Goal: Task Accomplishment & Management: Use online tool/utility

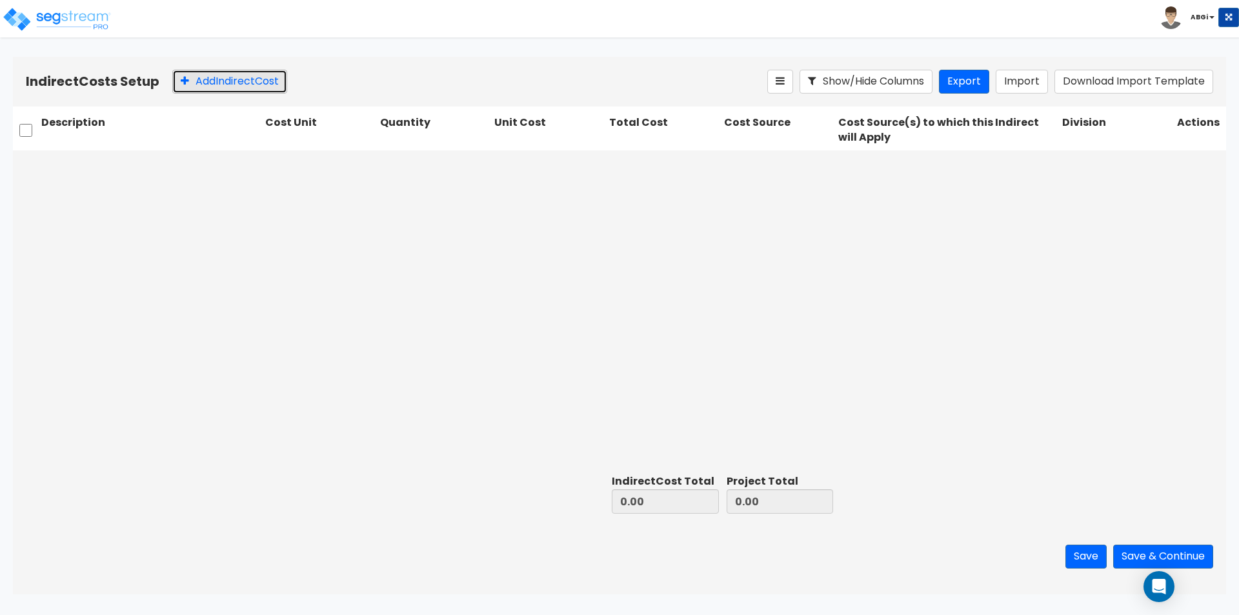
click at [225, 86] on button "Add Indirect Cost" at bounding box center [229, 82] width 115 height 24
type input "General Conditions"
click at [361, 169] on icon at bounding box center [367, 165] width 13 height 13
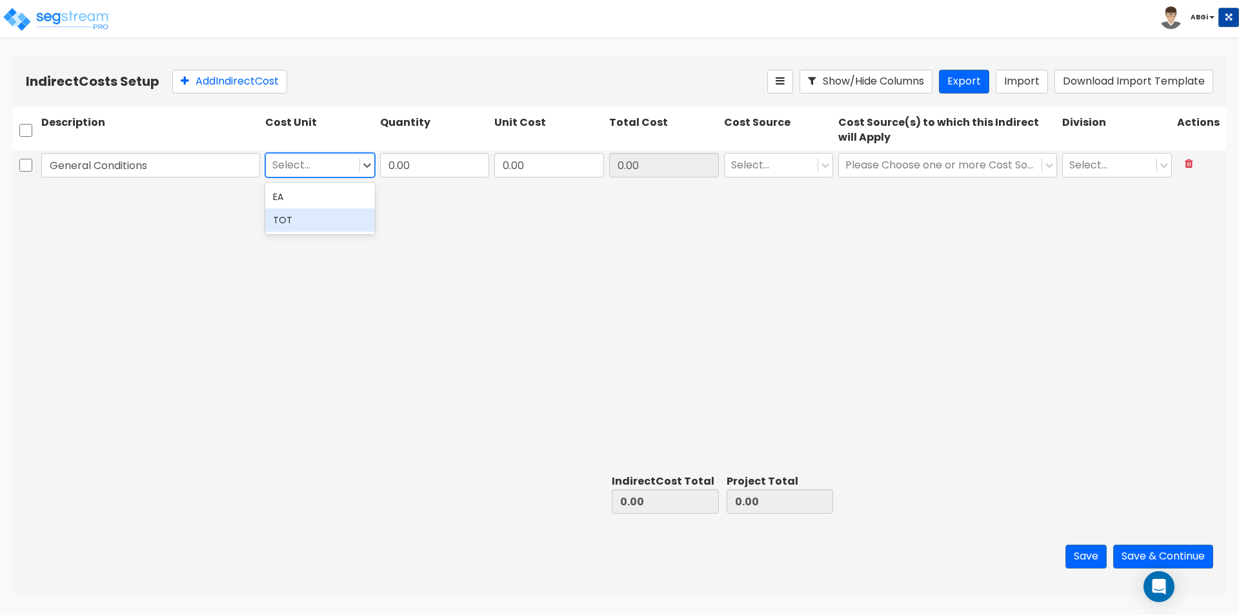
click at [319, 217] on div "TOT" at bounding box center [320, 219] width 110 height 23
click at [433, 170] on input "0.00" at bounding box center [435, 165] width 110 height 25
type input "1"
click at [544, 170] on input "0.00" at bounding box center [549, 165] width 110 height 25
type input "391,111.29"
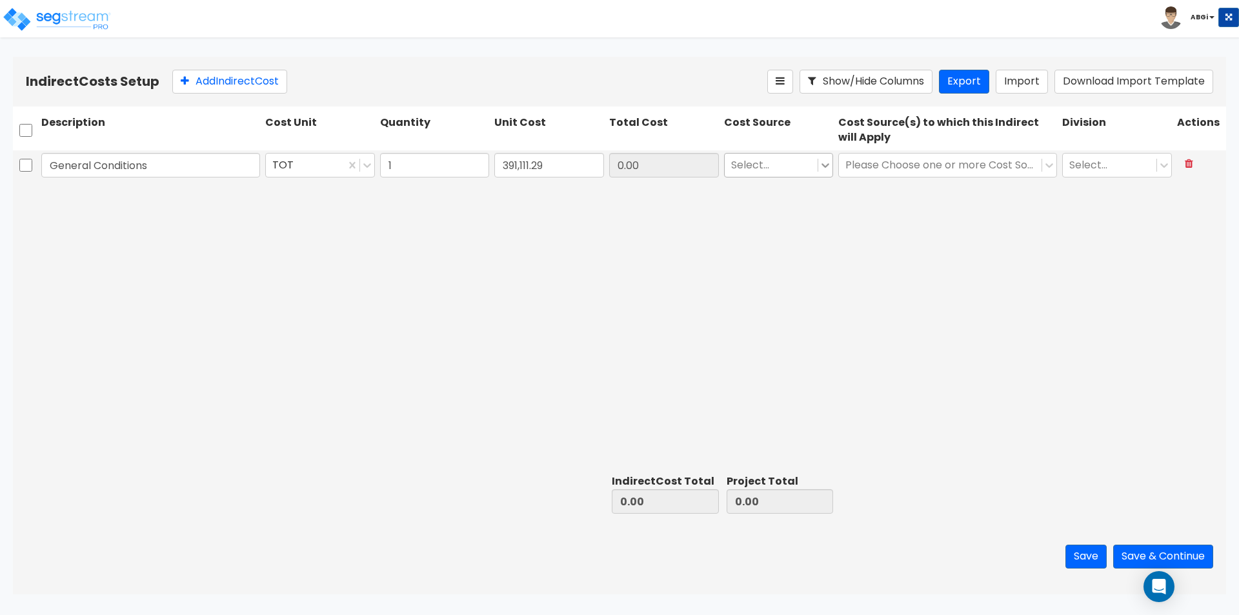
type input "391,111.29"
click at [820, 161] on icon at bounding box center [825, 165] width 13 height 13
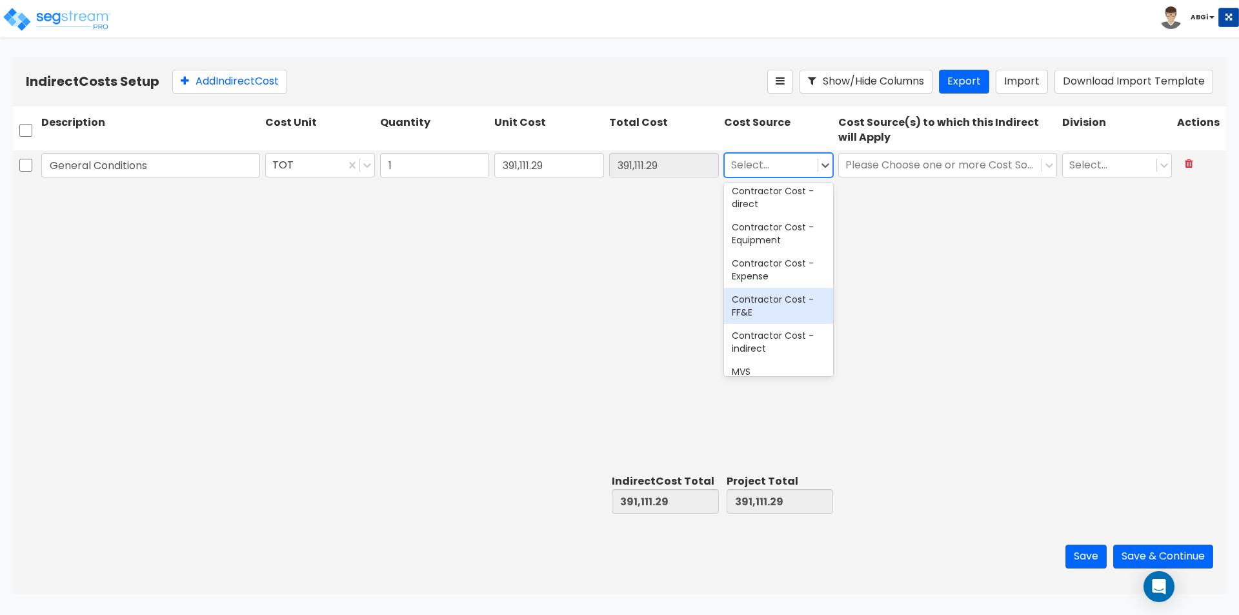
scroll to position [101, 0]
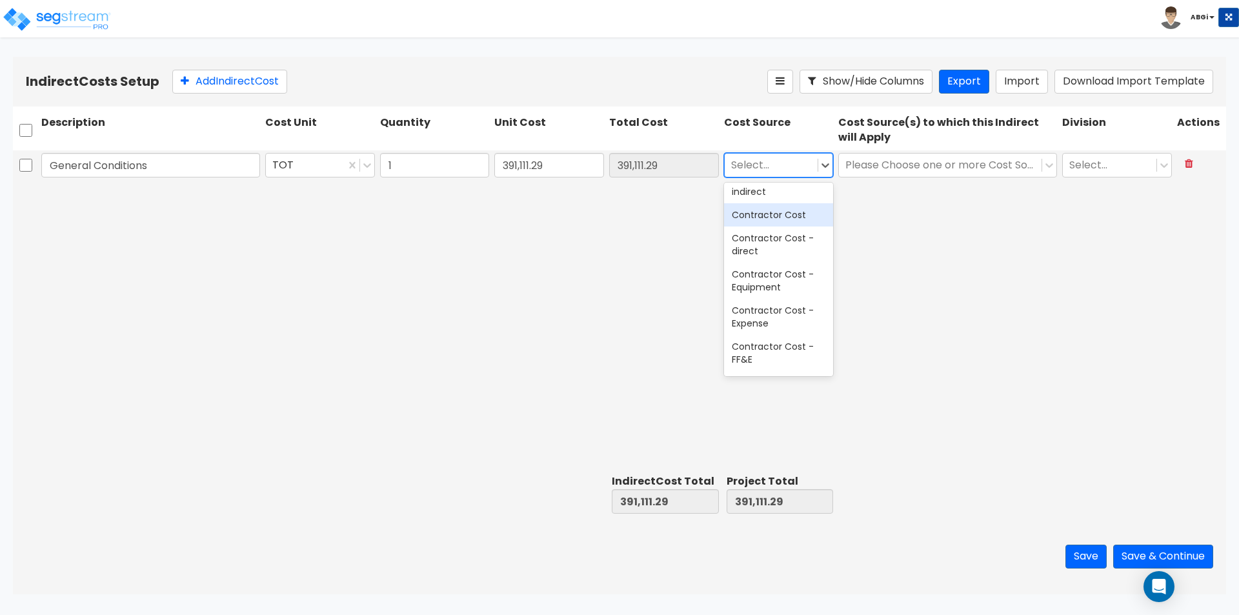
click at [789, 227] on div "Contractor Cost" at bounding box center [779, 214] width 110 height 23
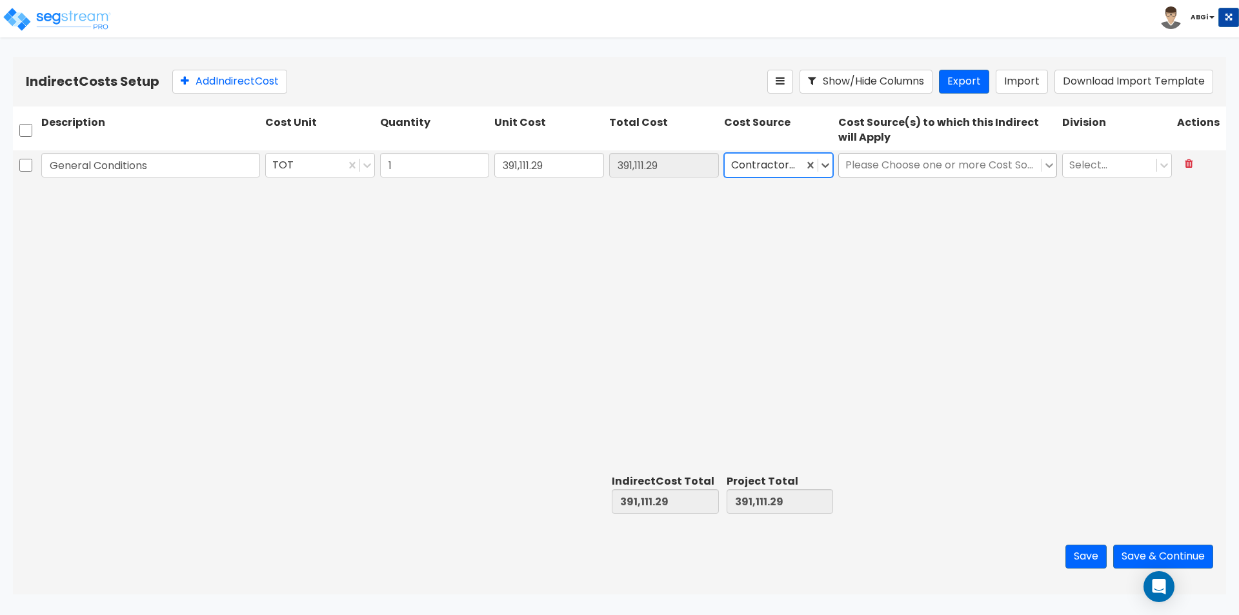
click at [1043, 170] on icon at bounding box center [1049, 165] width 13 height 13
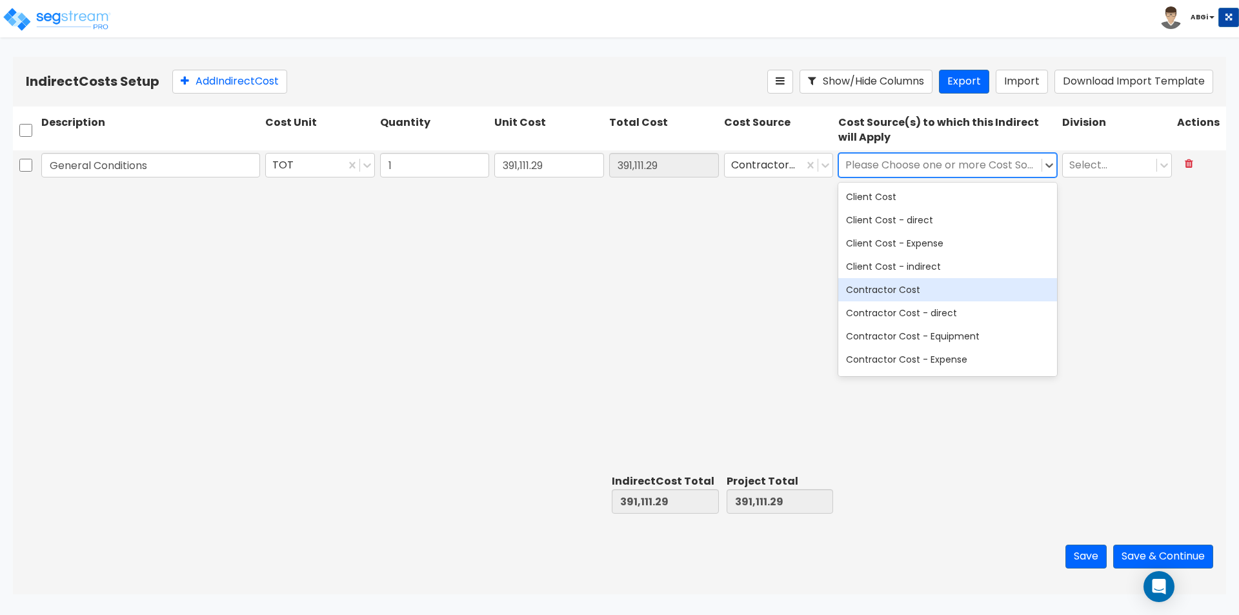
click at [932, 288] on div "Contractor Cost" at bounding box center [947, 289] width 219 height 23
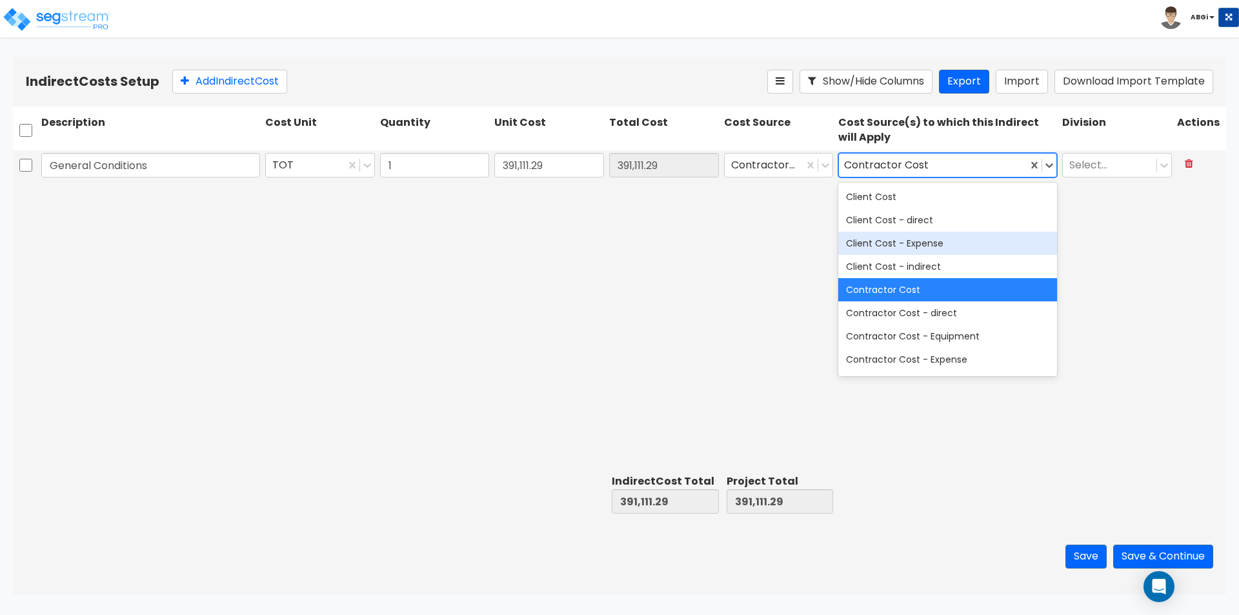
click at [1134, 185] on div "General Conditions TOT 1 391,111.29 391,111.29 Contractor Cost option Contracto…" at bounding box center [619, 309] width 1213 height 319
click at [1162, 168] on icon at bounding box center [1164, 165] width 13 height 13
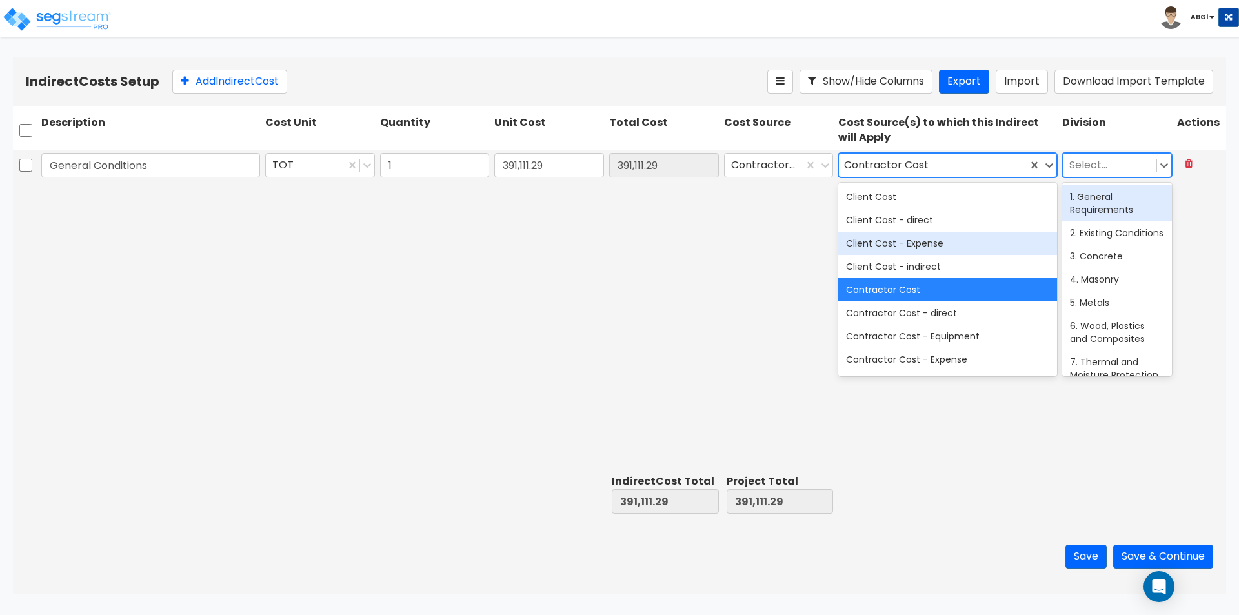
click at [1122, 201] on div "1. General Requirements" at bounding box center [1117, 203] width 110 height 36
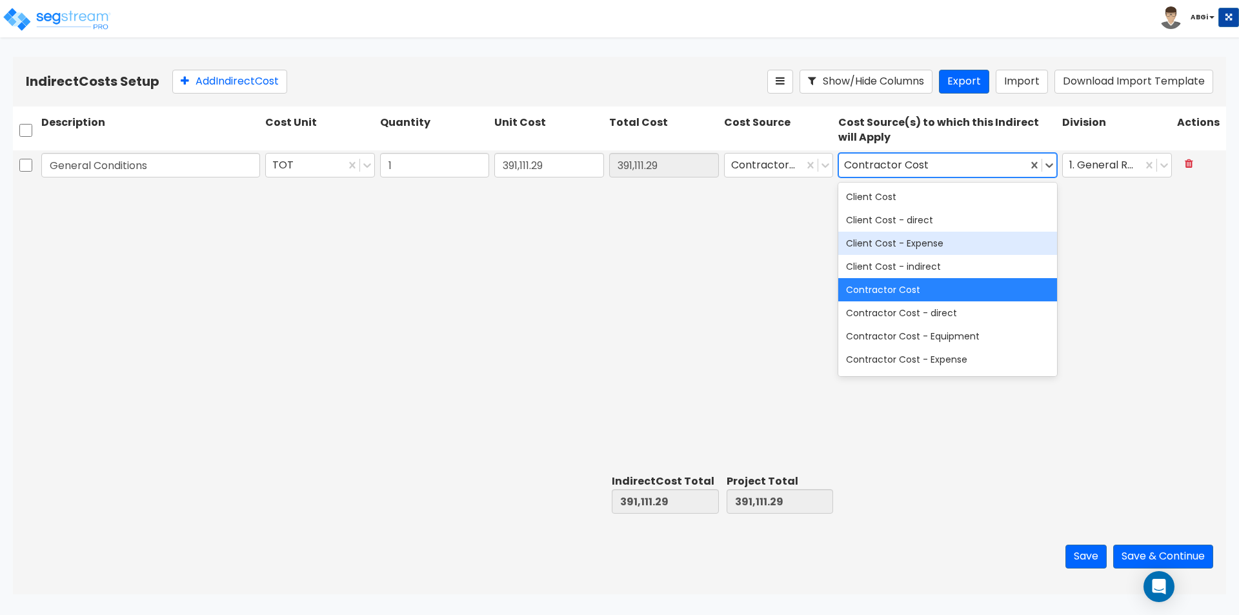
click at [1111, 225] on div "General Conditions TOT 1 391,111.29 391,111.29 Contractor Cost option Contracto…" at bounding box center [619, 309] width 1213 height 319
click at [929, 288] on div "Contractor Cost" at bounding box center [947, 289] width 219 height 23
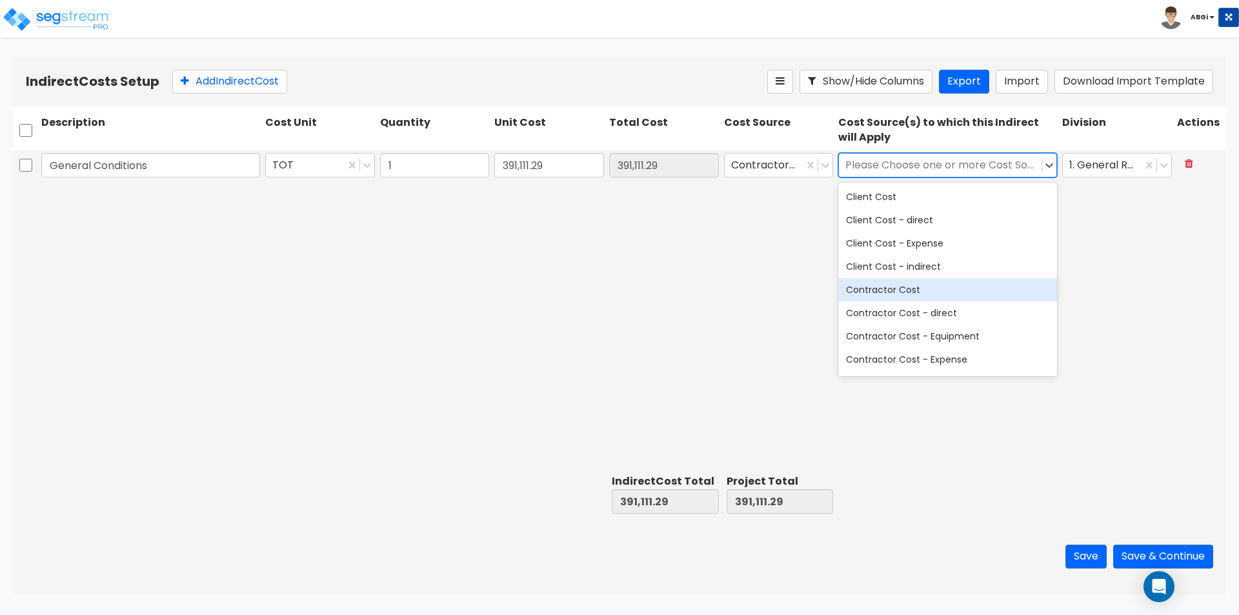
click at [905, 292] on div "Contractor Cost" at bounding box center [947, 289] width 219 height 23
click at [1102, 283] on div "General Conditions TOT 1 391,111.29 391,111.29 Contractor Cost option Contracto…" at bounding box center [619, 309] width 1213 height 319
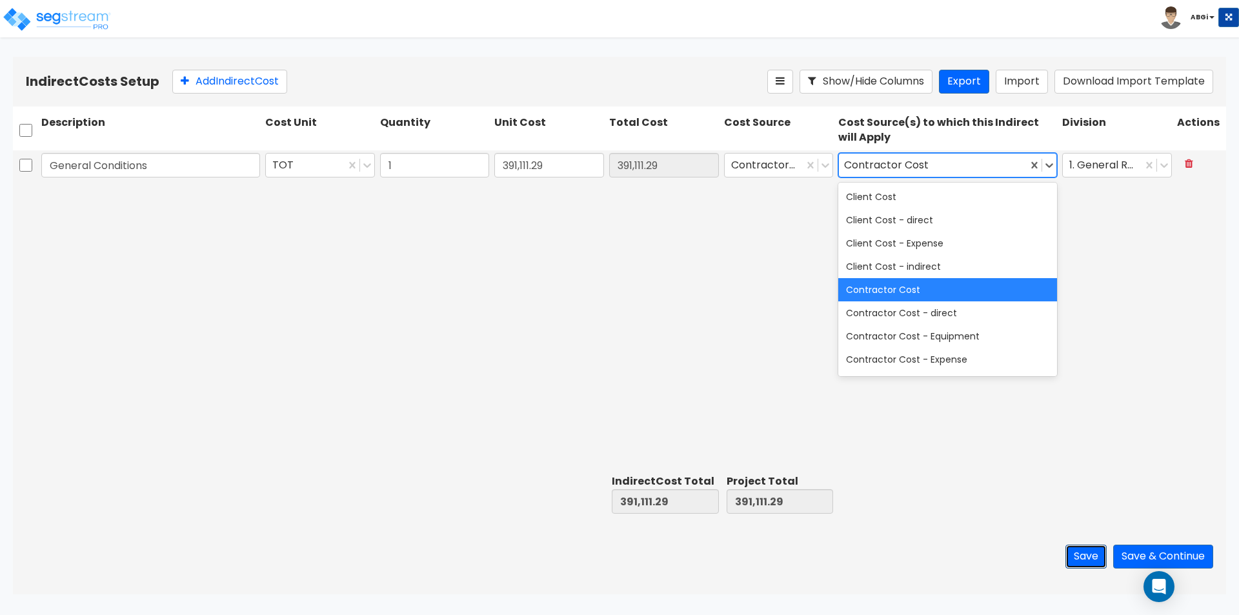
click at [1081, 560] on button "Save" at bounding box center [1085, 557] width 41 height 24
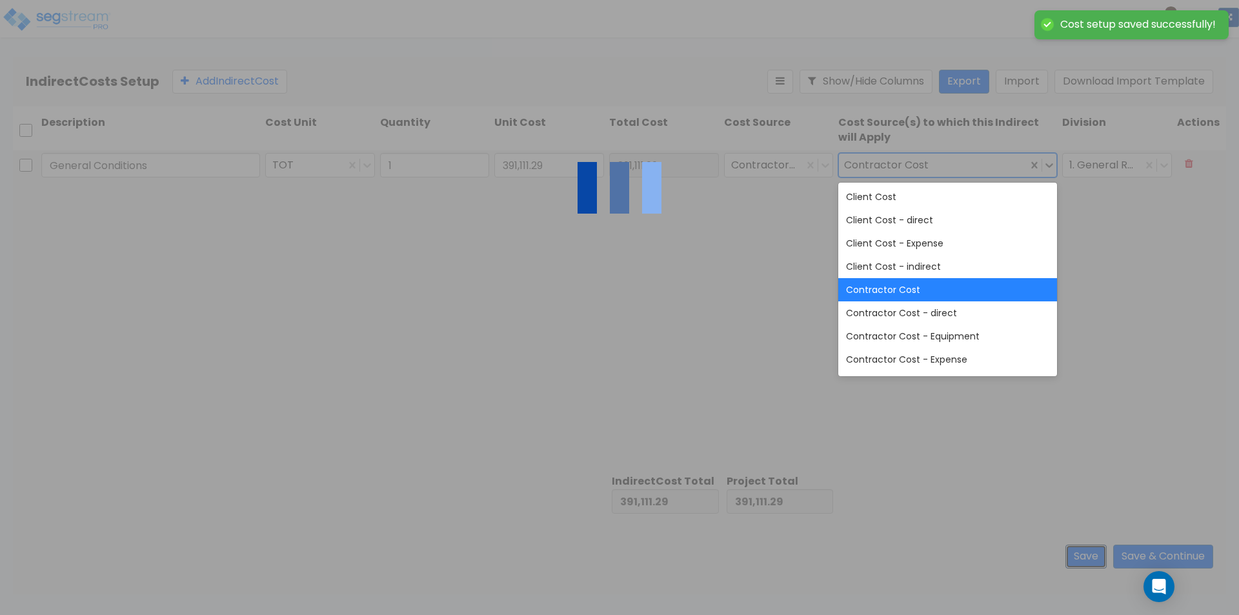
type input "1.00"
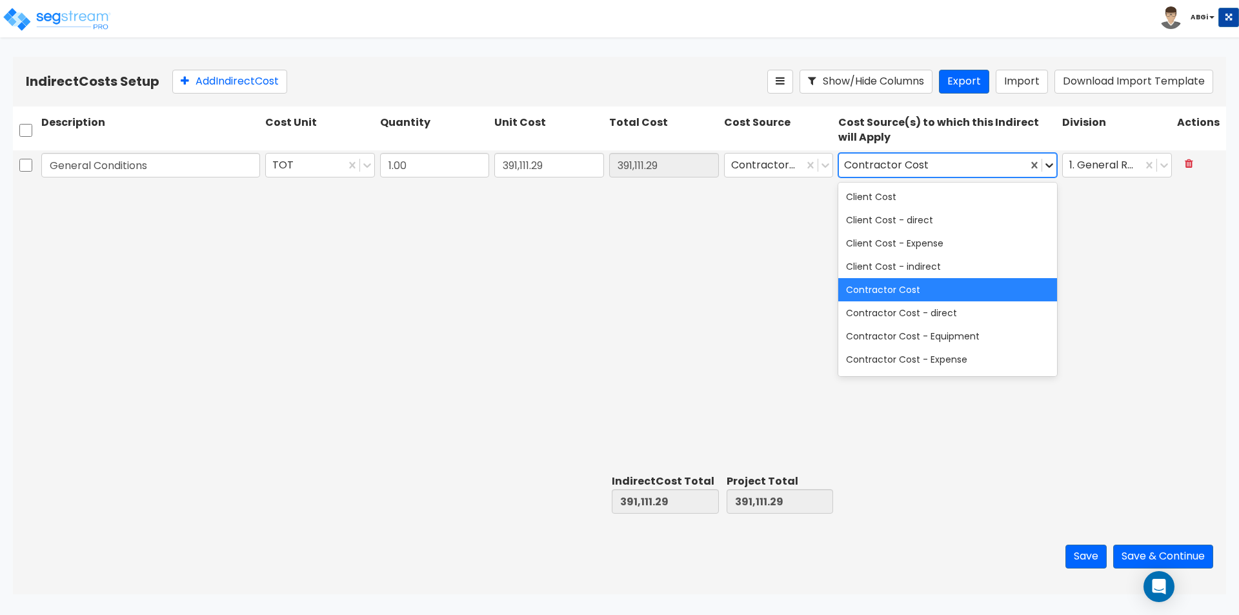
click at [1054, 168] on icon at bounding box center [1049, 165] width 13 height 13
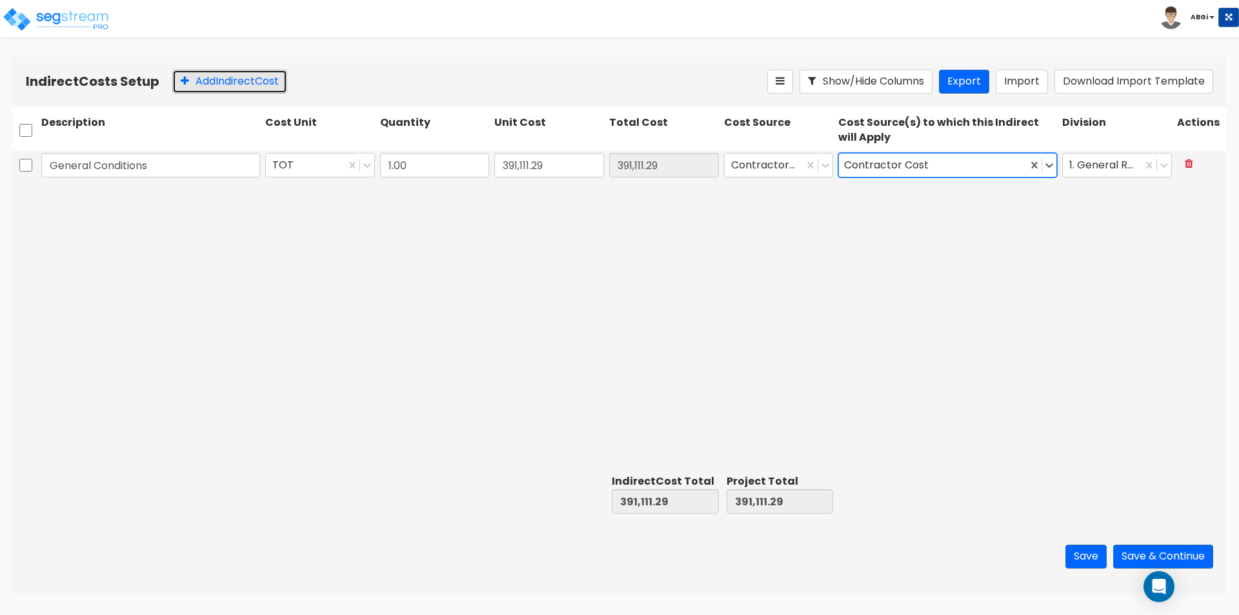
click at [254, 85] on button "Add Indirect Cost" at bounding box center [229, 82] width 115 height 24
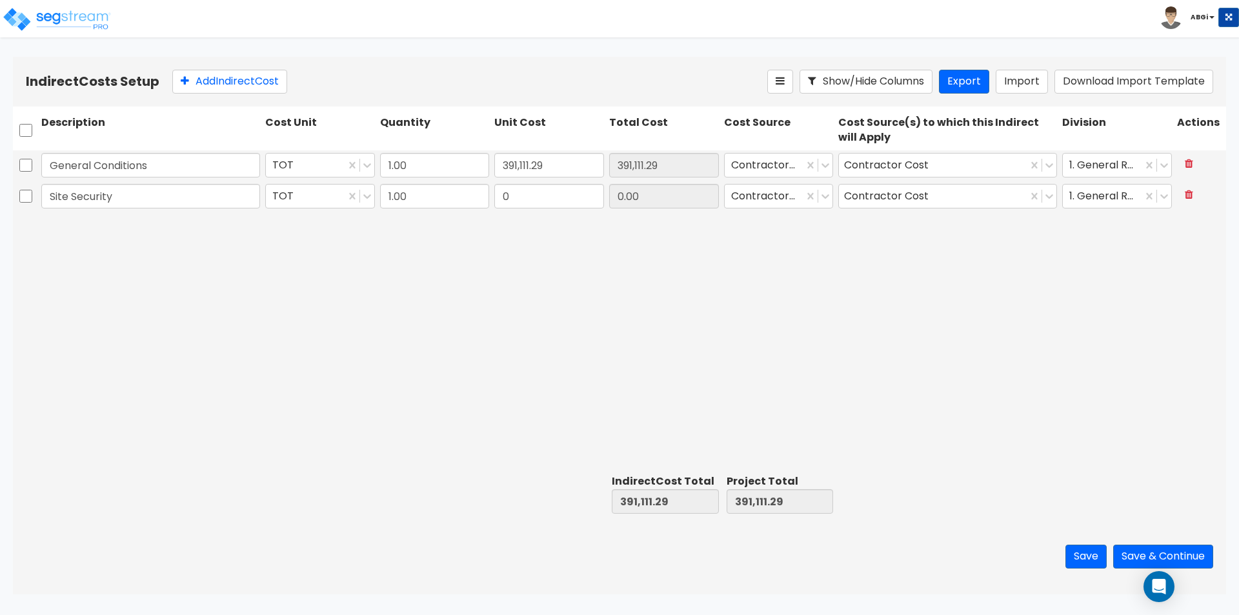
type input "Site Security"
click at [544, 205] on input "0" at bounding box center [549, 196] width 110 height 25
type input "15,187.95"
click at [221, 83] on button "Add Indirect Cost" at bounding box center [229, 82] width 115 height 24
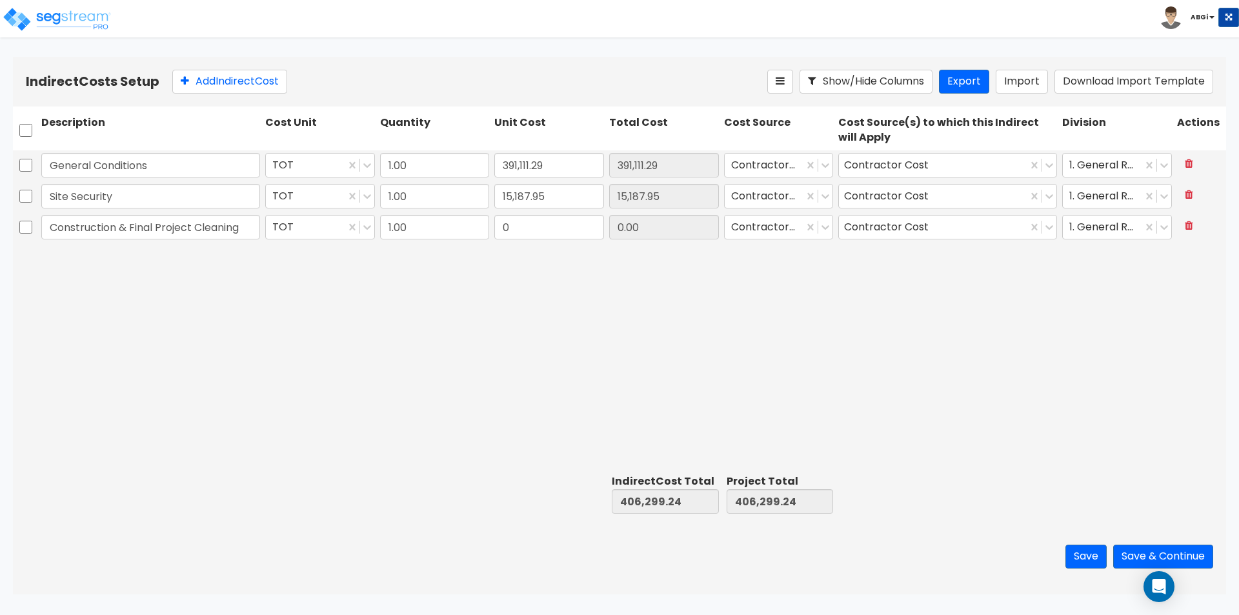
type input "Construction & Final Project Cleaning"
click at [544, 236] on input "0" at bounding box center [549, 227] width 110 height 25
type input "29,592"
type input "29,592.00"
click at [250, 86] on button "Add Indirect Cost" at bounding box center [229, 82] width 115 height 24
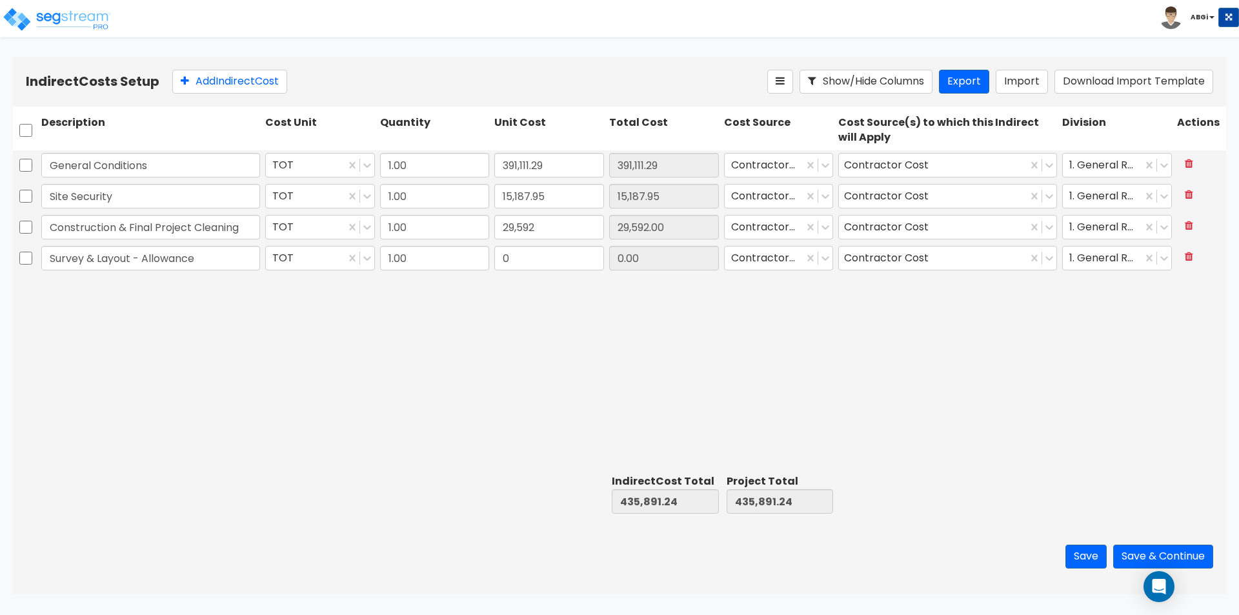
type input "Survey & Layout - Allowance"
click at [547, 263] on input "0" at bounding box center [549, 258] width 110 height 25
type input "4,668"
type input "4,668.00"
click at [231, 83] on button "Add Indirect Cost" at bounding box center [229, 82] width 115 height 24
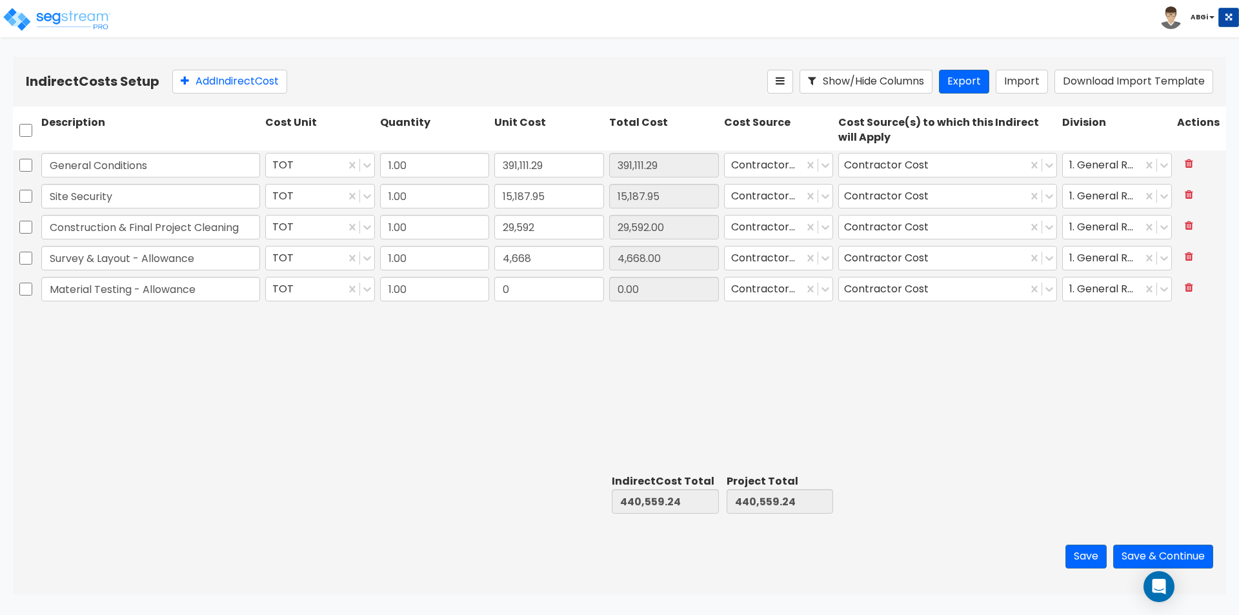
type input "Material Testing - Allowance"
click at [540, 297] on input "0" at bounding box center [549, 289] width 110 height 25
type input "7,873.48"
click at [186, 76] on icon at bounding box center [185, 81] width 8 height 10
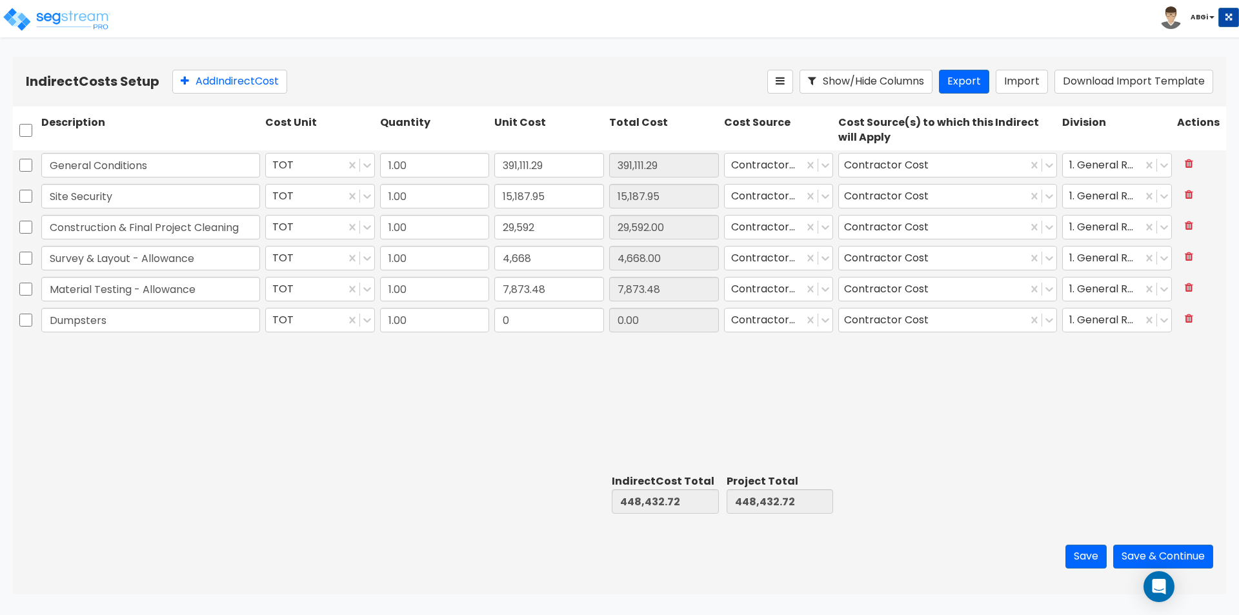
type input "Dumpsters"
click at [526, 320] on input "0" at bounding box center [549, 320] width 110 height 25
type input "28,959.48"
click at [232, 84] on button "Add Indirect Cost" at bounding box center [229, 82] width 115 height 24
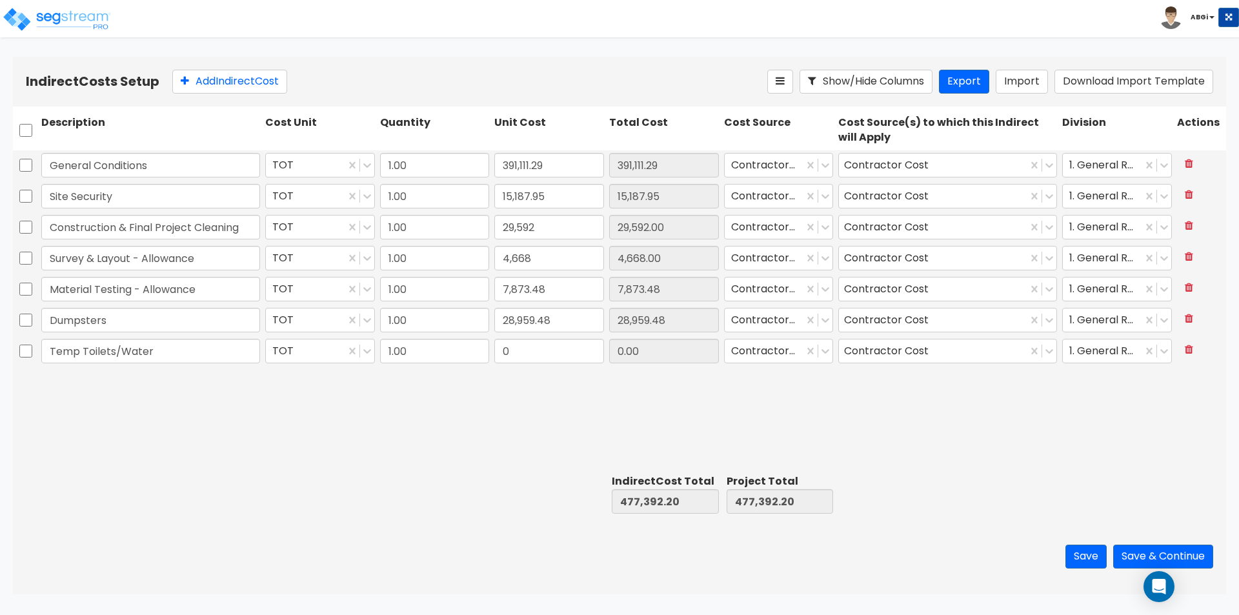
type input "Temp Toilets/Water"
click at [567, 357] on input "0" at bounding box center [549, 351] width 110 height 25
type input "6,102.56"
click at [1073, 548] on button "Save" at bounding box center [1085, 557] width 41 height 24
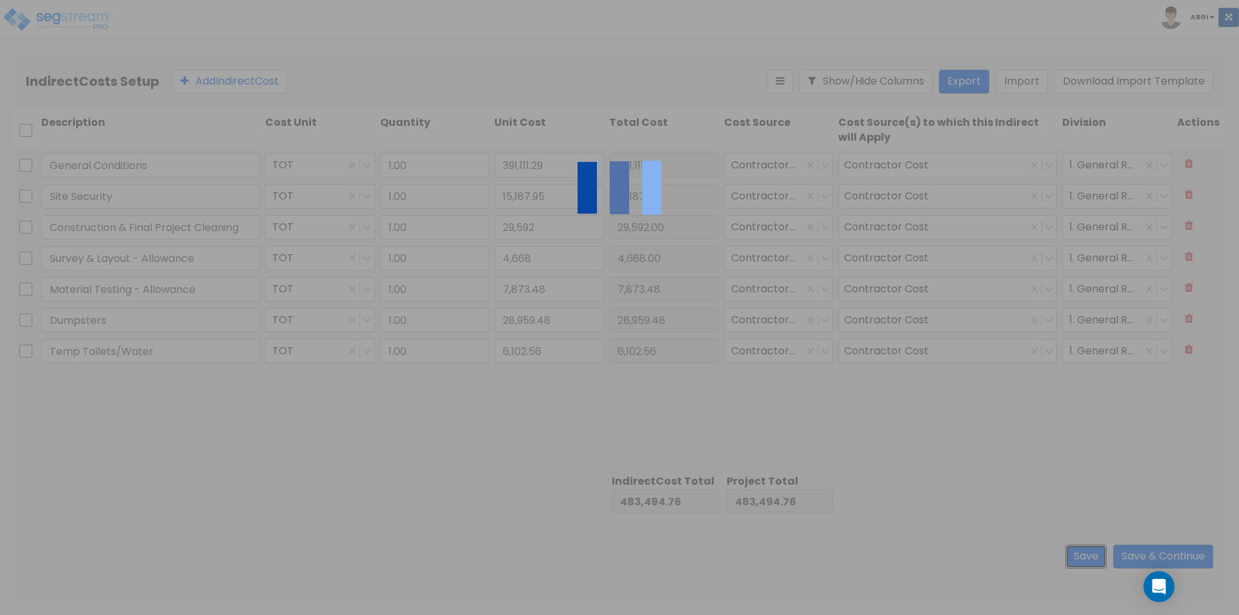
type input "29,592.00"
type input "4,668.00"
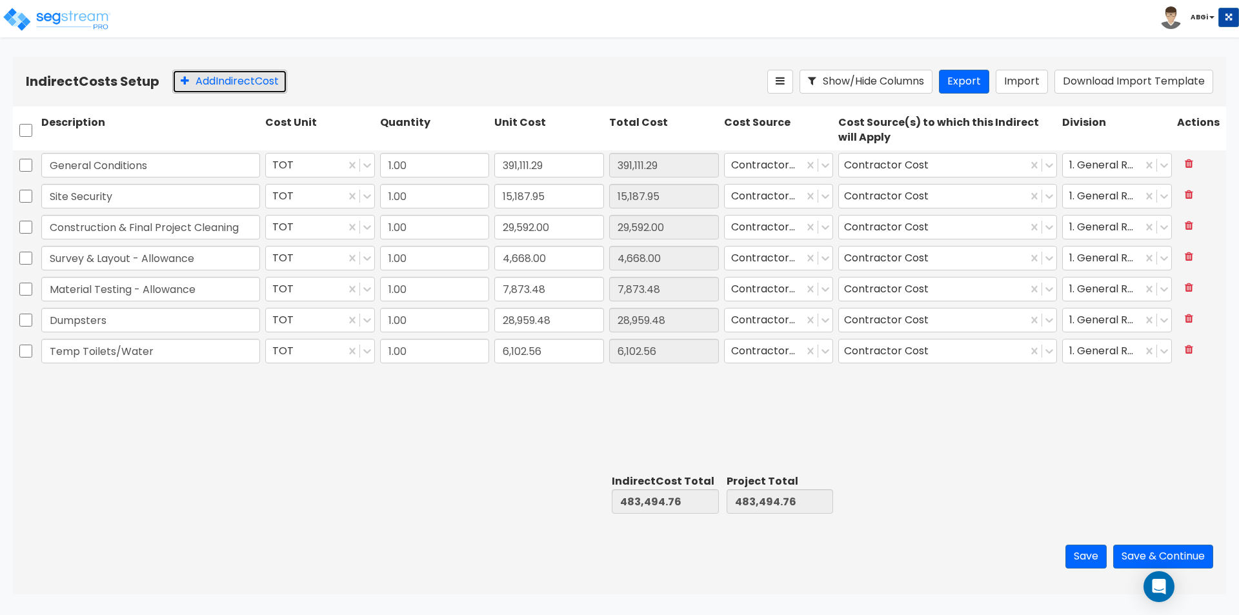
click at [212, 83] on button "Add Indirect Cost" at bounding box center [229, 82] width 115 height 24
type input "Temp Utilities During Construction"
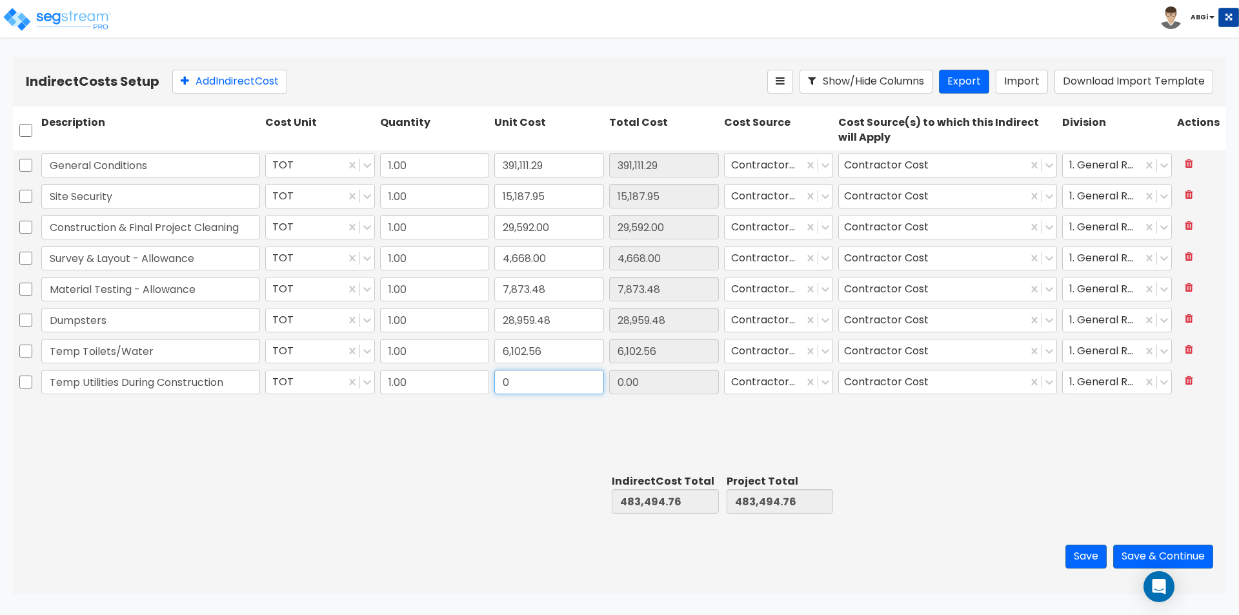
click at [527, 385] on input "0" at bounding box center [549, 382] width 110 height 25
type input "22,533.60"
click at [1071, 558] on button "Save" at bounding box center [1085, 557] width 41 height 24
